Goal: Download file/media

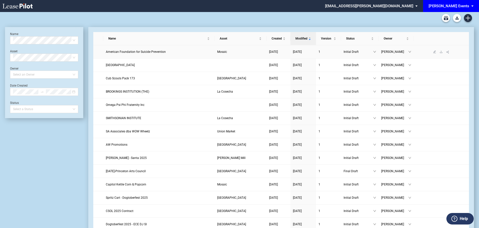
click at [108, 51] on span "American Foundation for Suicide Prevention" at bounding box center [136, 52] width 60 height 4
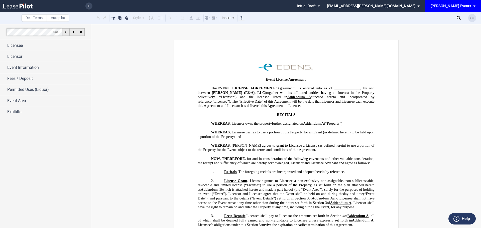
click at [471, 18] on use "Open Lease options menu" at bounding box center [472, 18] width 4 height 1
click at [443, 28] on div "Download" at bounding box center [443, 27] width 61 height 4
